Goal: Transaction & Acquisition: Subscribe to service/newsletter

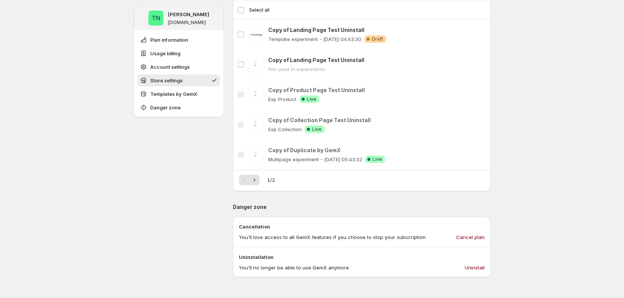
scroll to position [728, 0]
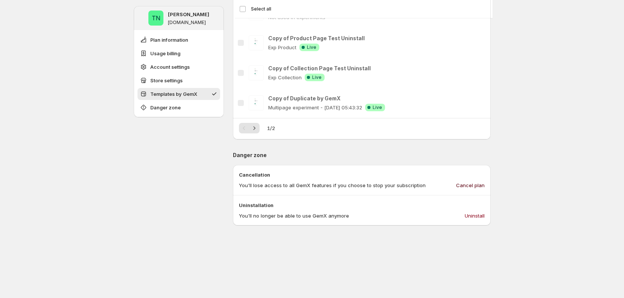
click at [472, 184] on span "Cancel plan" at bounding box center [470, 185] width 29 height 8
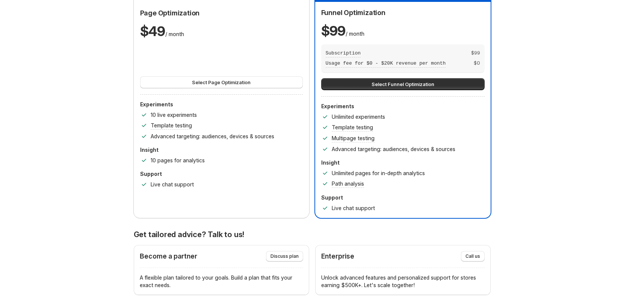
scroll to position [0, 0]
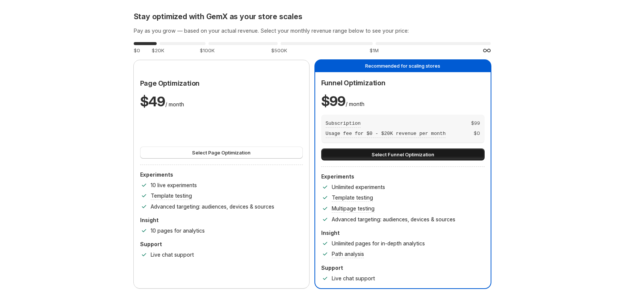
click at [412, 151] on span "Select Funnel Optimization" at bounding box center [402, 155] width 63 height 8
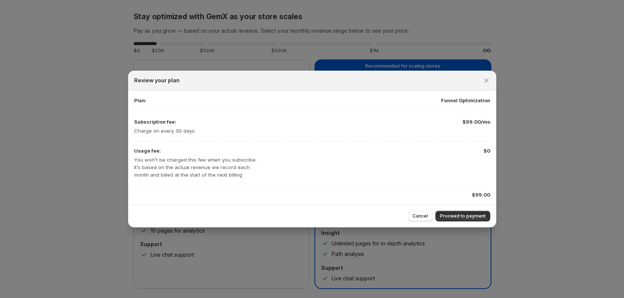
click at [452, 206] on div "Cancel Proceed to payment" at bounding box center [312, 215] width 368 height 23
click at [457, 214] on span "Proceed to payment" at bounding box center [463, 216] width 46 height 6
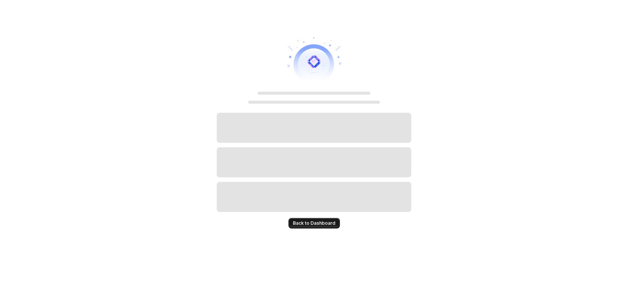
click at [327, 224] on span "Back to Dashboard" at bounding box center [314, 223] width 42 height 6
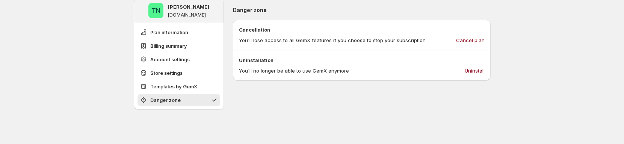
scroll to position [787, 0]
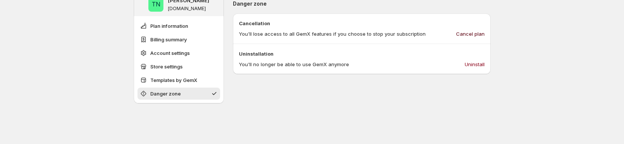
click at [482, 28] on button "Cancel plan" at bounding box center [470, 34] width 38 height 12
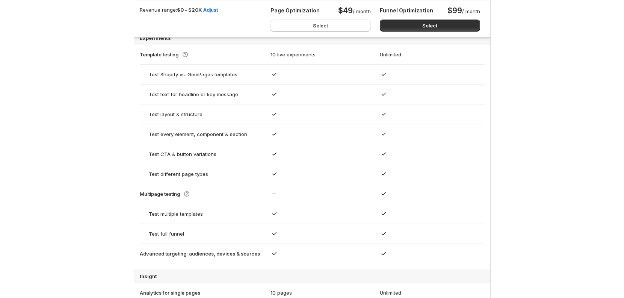
scroll to position [472, 0]
click at [419, 26] on button "Select" at bounding box center [430, 26] width 100 height 12
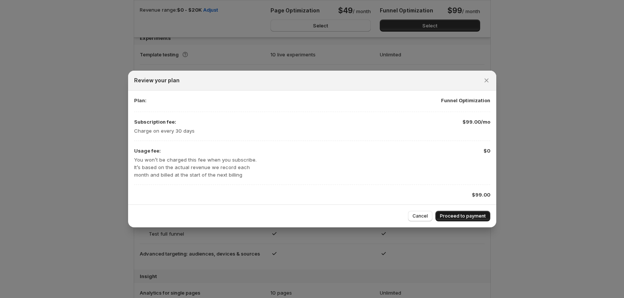
click at [475, 143] on span "Proceed to payment" at bounding box center [463, 216] width 46 height 6
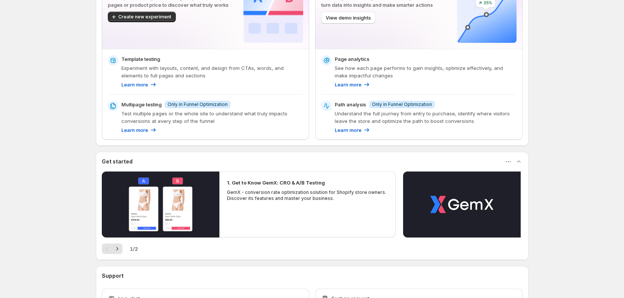
scroll to position [128, 0]
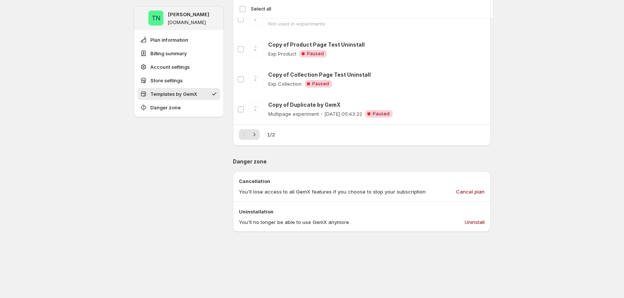
scroll to position [630, 0]
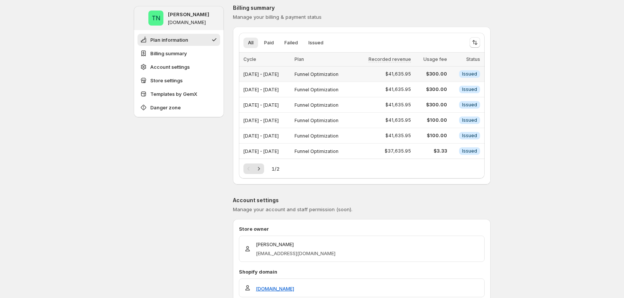
scroll to position [0, 0]
